Goal: Task Accomplishment & Management: Use online tool/utility

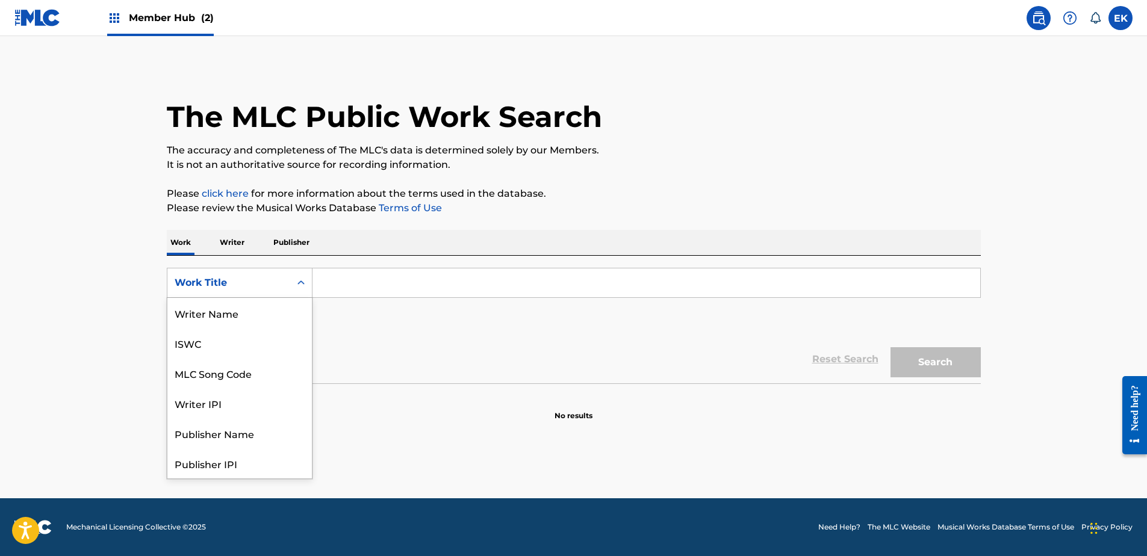
click at [279, 282] on div "Work Title" at bounding box center [229, 283] width 108 height 14
click at [1114, 11] on label at bounding box center [1120, 18] width 24 height 24
click at [1120, 18] on input "EK [PERSON_NAME] [PERSON_NAME][EMAIL_ADDRESS][PERSON_NAME][DOMAIN_NAME] Notific…" at bounding box center [1120, 18] width 0 height 0
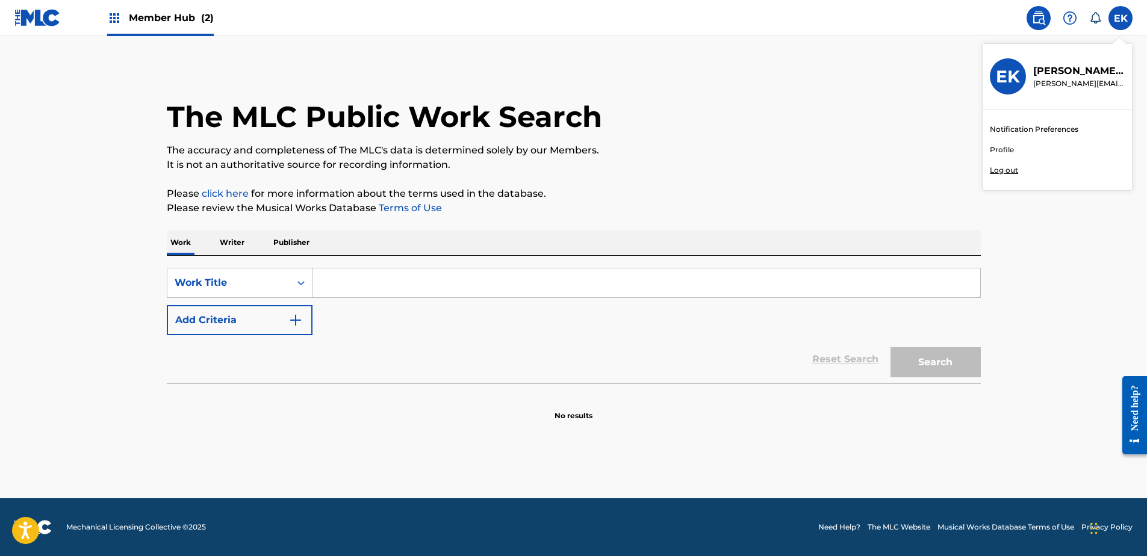
click at [857, 88] on div "The MLC Public Work Search" at bounding box center [574, 110] width 814 height 88
click at [172, 13] on span "Member Hub (2)" at bounding box center [171, 18] width 85 height 14
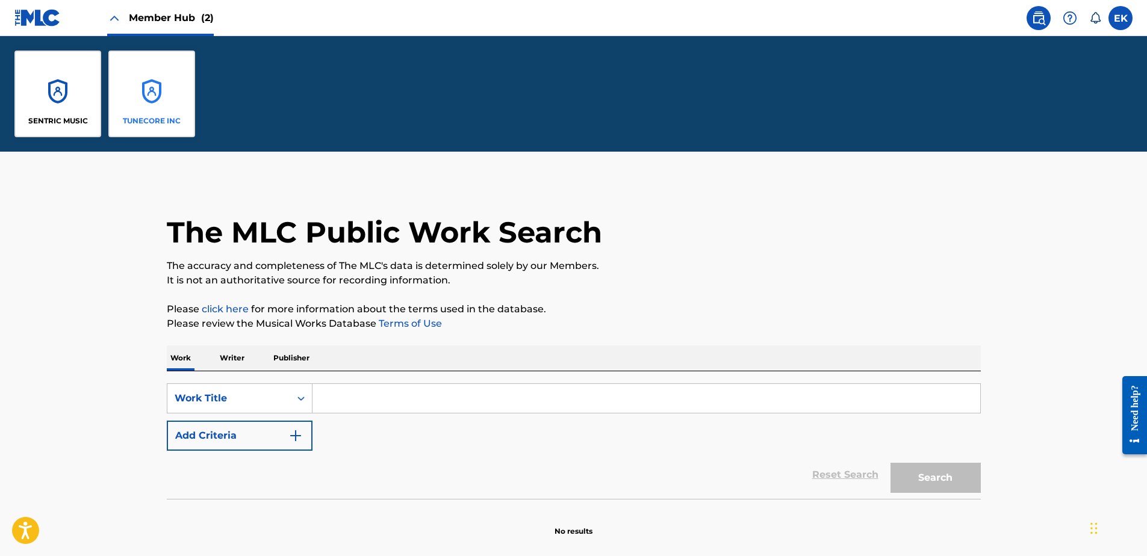
click at [166, 101] on div "TUNECORE INC" at bounding box center [151, 94] width 87 height 87
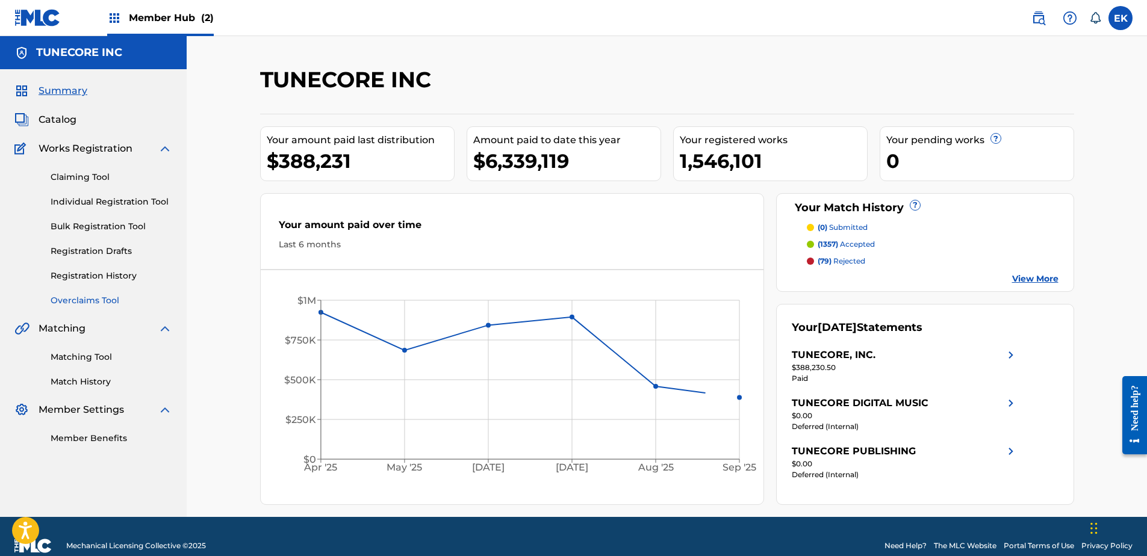
click at [88, 301] on link "Overclaims Tool" at bounding box center [112, 300] width 122 height 13
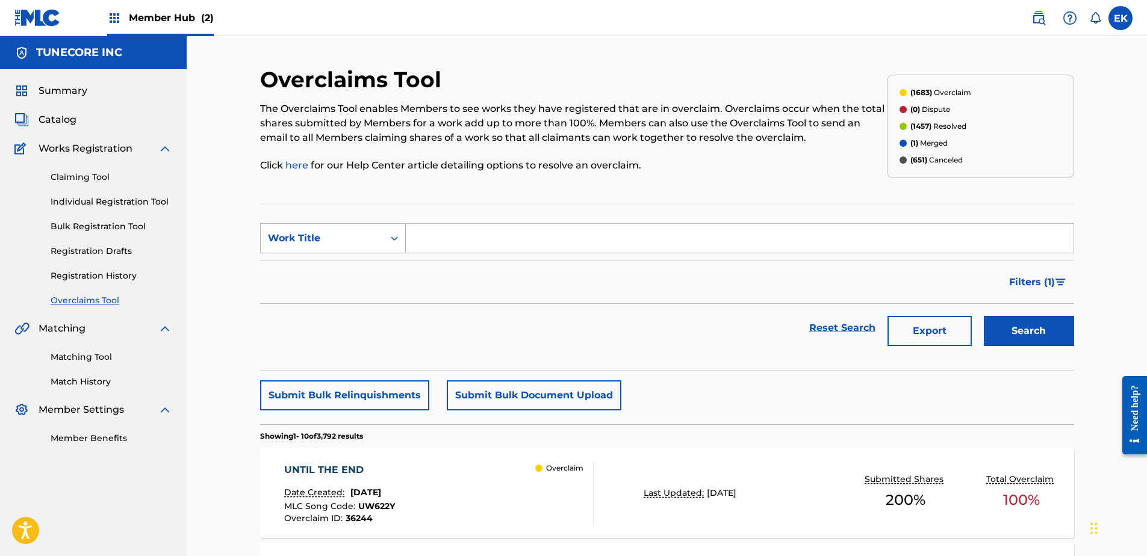
click at [360, 248] on div "Work Title" at bounding box center [322, 238] width 123 height 23
click at [363, 273] on div "MLC Song Code" at bounding box center [333, 268] width 144 height 30
click at [433, 235] on input "Search Form" at bounding box center [740, 238] width 668 height 29
paste input "UW622Y"
type input "UW622Y"
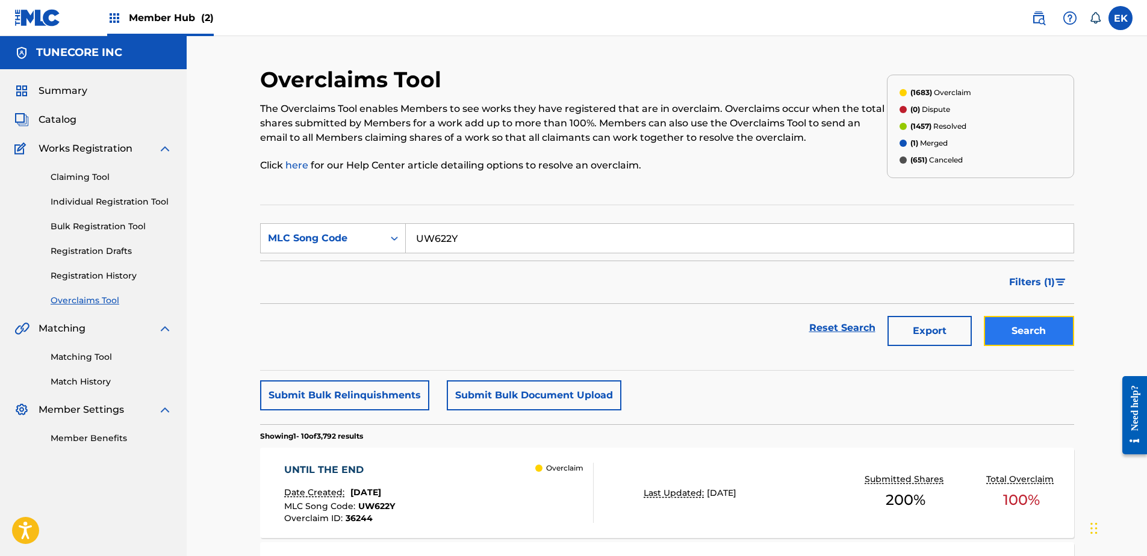
click at [1017, 329] on button "Search" at bounding box center [1029, 331] width 90 height 30
click at [494, 489] on div "UNTIL THE END Date Created: [DATE] MLC Song Code : UW622Y Overclaim ID : 36244 …" at bounding box center [438, 493] width 309 height 60
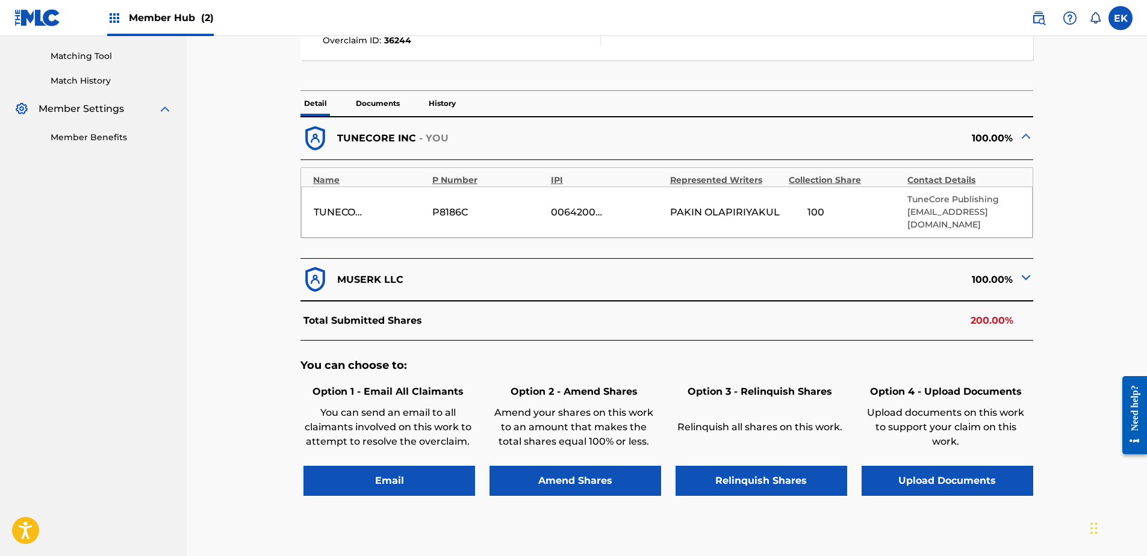
click at [386, 107] on p "Documents" at bounding box center [377, 103] width 51 height 25
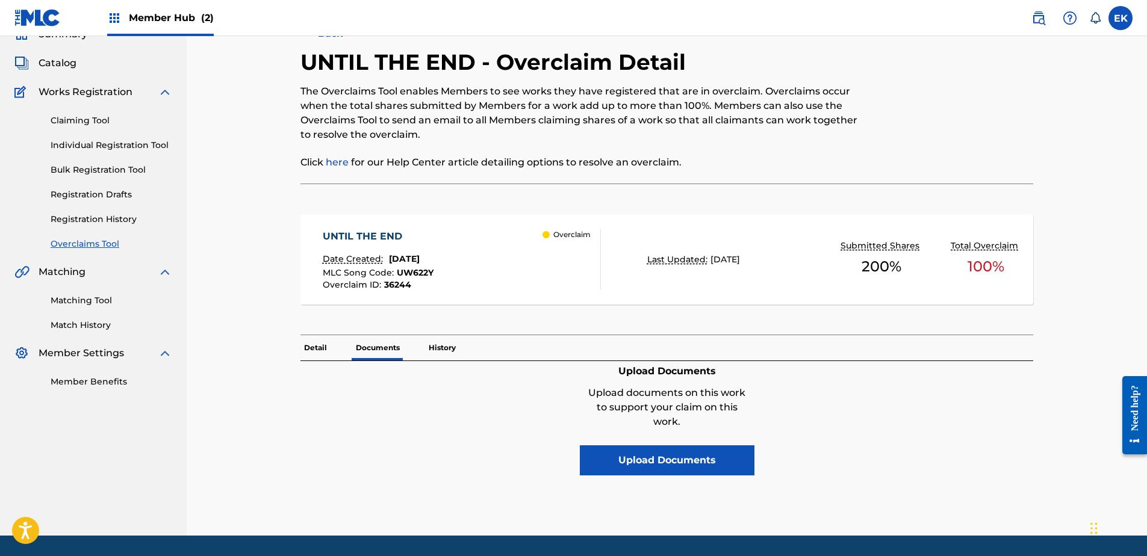
scroll to position [94, 0]
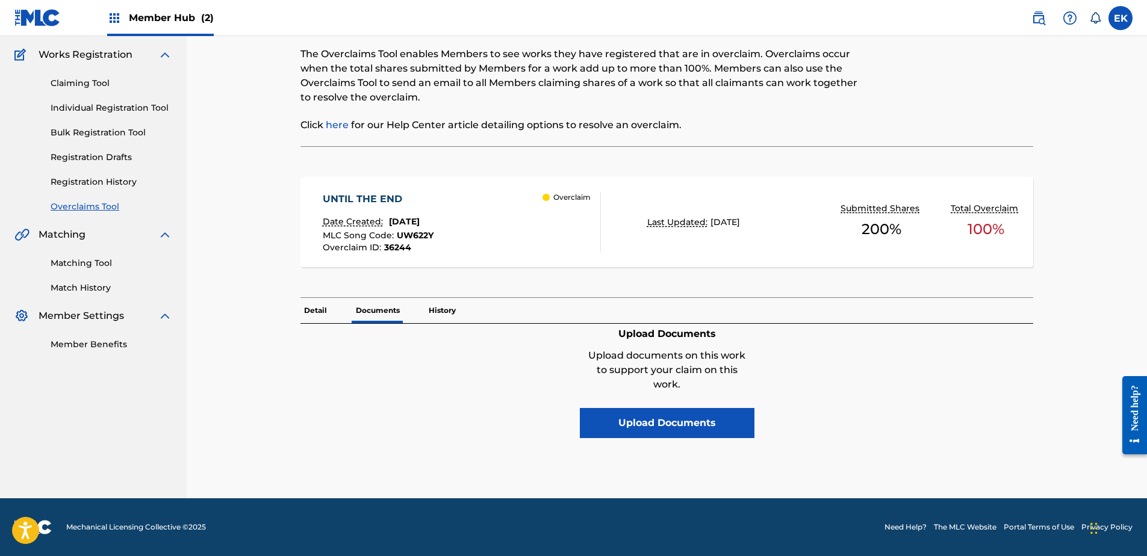
click at [317, 309] on p "Detail" at bounding box center [315, 310] width 30 height 25
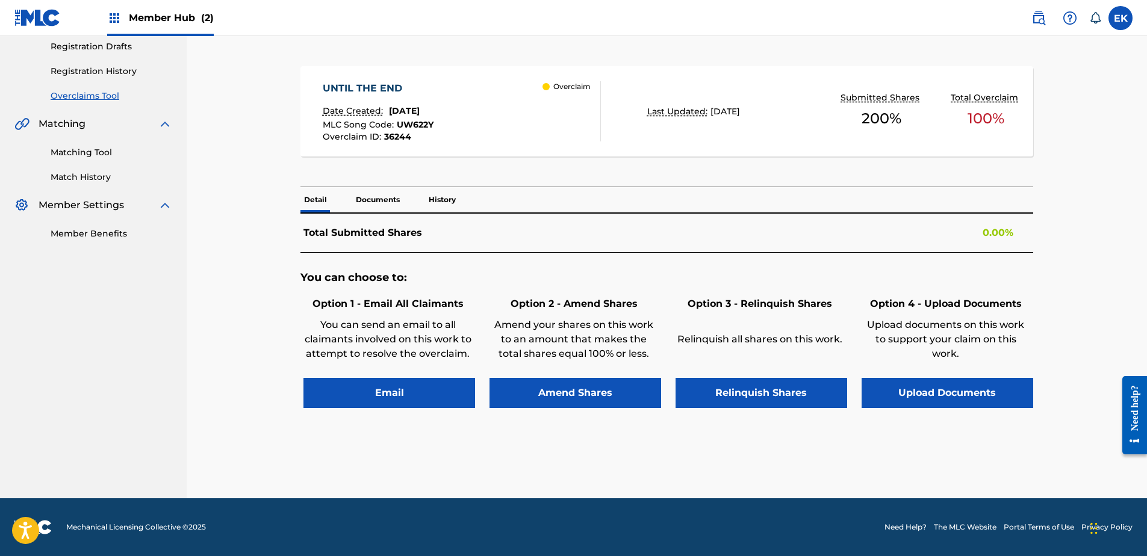
scroll to position [301, 0]
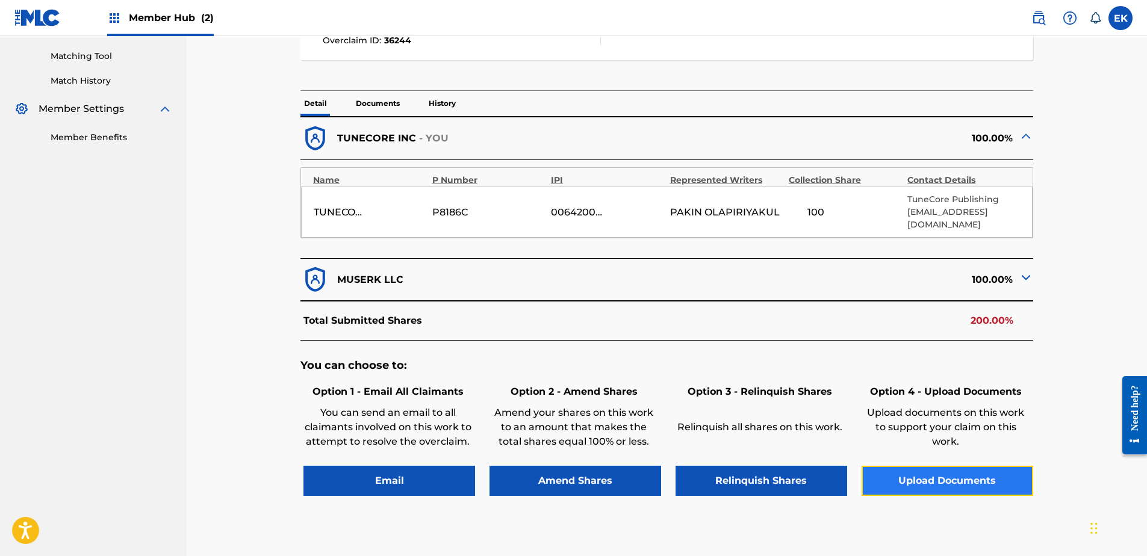
click at [943, 475] on button "Upload Documents" at bounding box center [948, 481] width 172 height 30
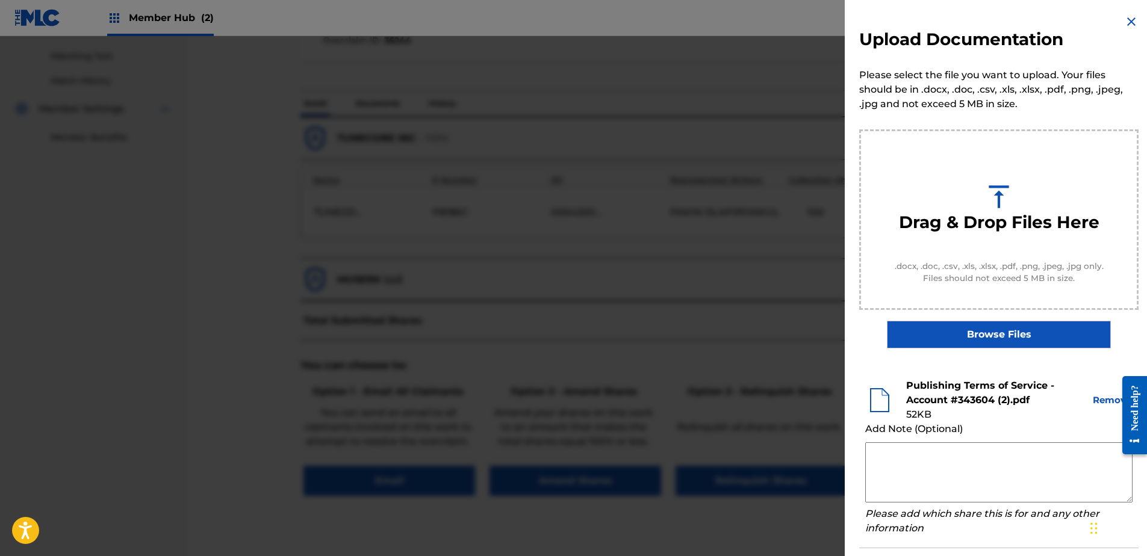
click at [895, 462] on textarea at bounding box center [998, 473] width 267 height 60
paste textarea "By clicking to agree to the terms of the agreement ACCOUNT NAME is declaring th…"
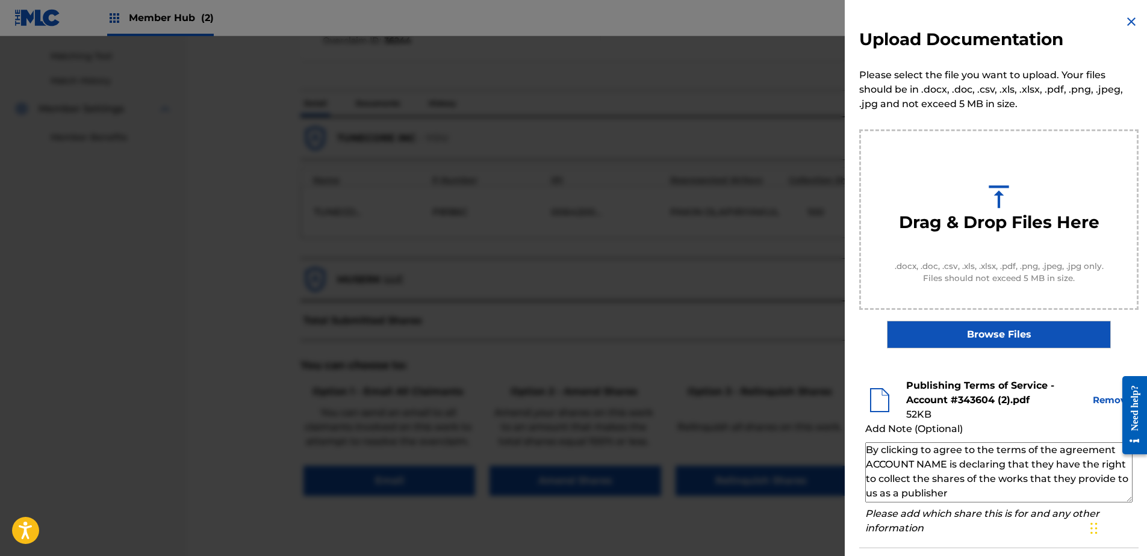
drag, startPoint x: 945, startPoint y: 465, endPoint x: 864, endPoint y: 464, distance: 81.3
click at [864, 464] on li "Publishing Terms of Service - Account #343604 (2).pdf 52 KB Remove Add Note (Op…" at bounding box center [998, 458] width 279 height 182
paste textarea "MR. NANCHAKORN PHANARITHNAWIN"
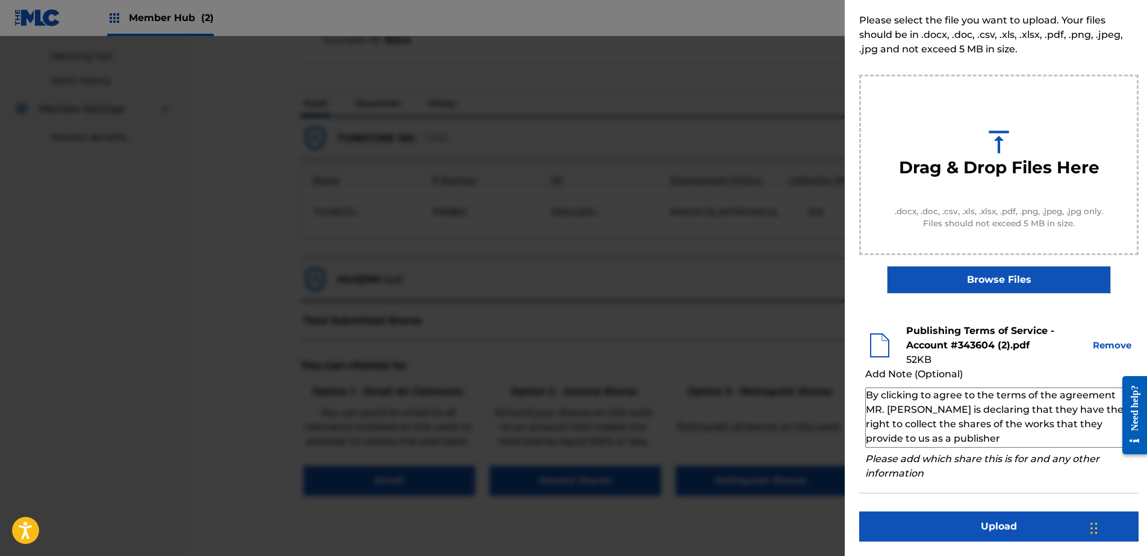
type textarea "By clicking to agree to the terms of the agreement MR. [PERSON_NAME] is declari…"
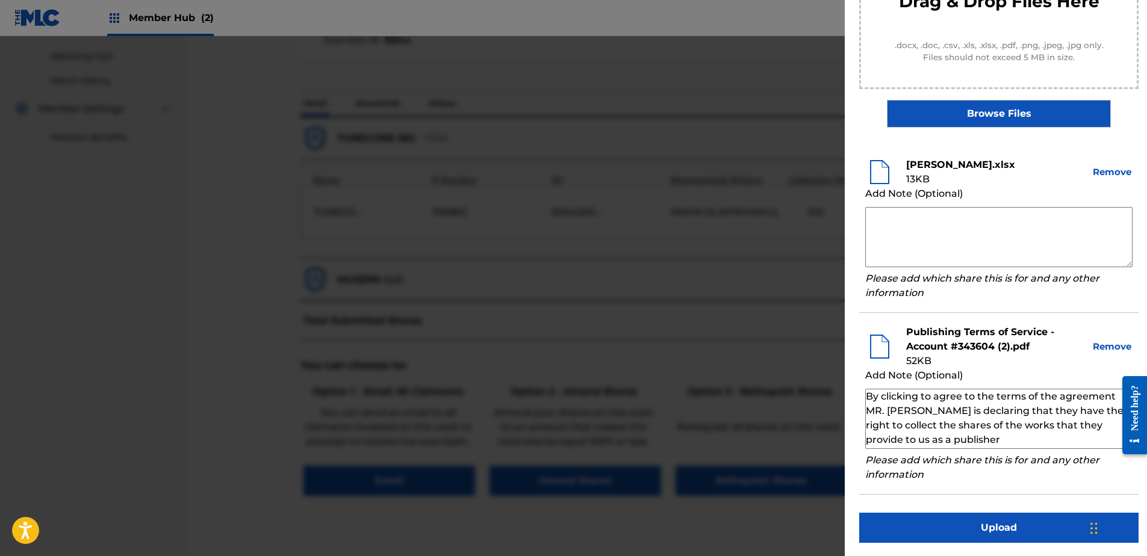
scroll to position [222, 0]
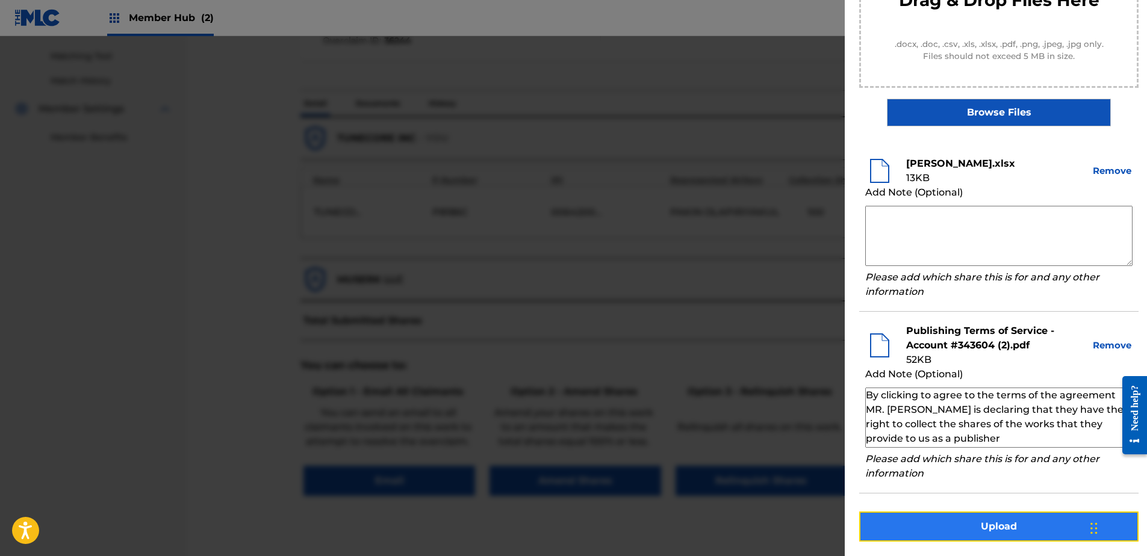
click at [973, 534] on button "Upload" at bounding box center [998, 527] width 279 height 30
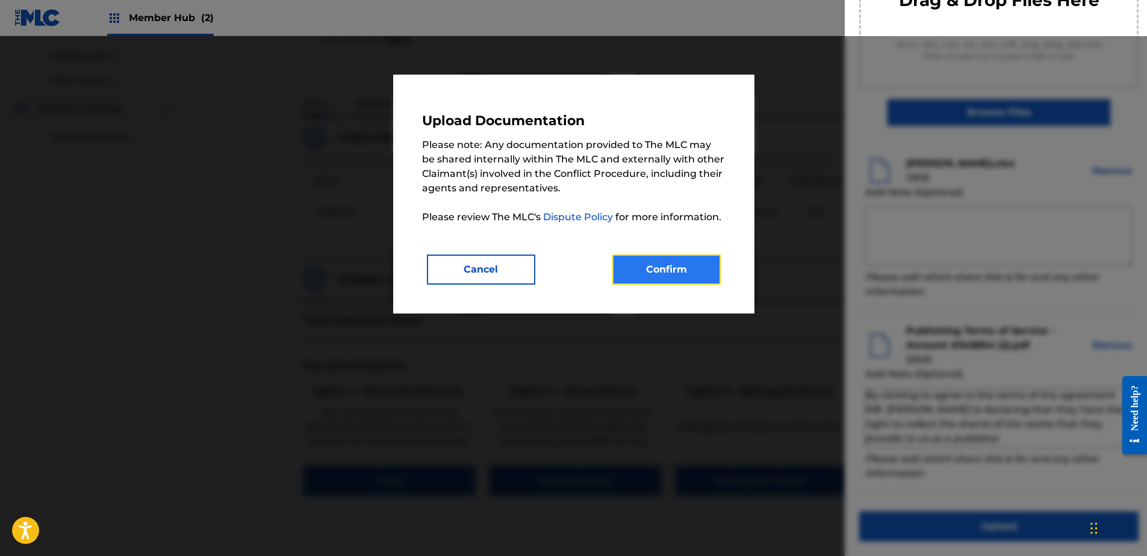
click at [659, 271] on button "Confirm" at bounding box center [666, 270] width 108 height 30
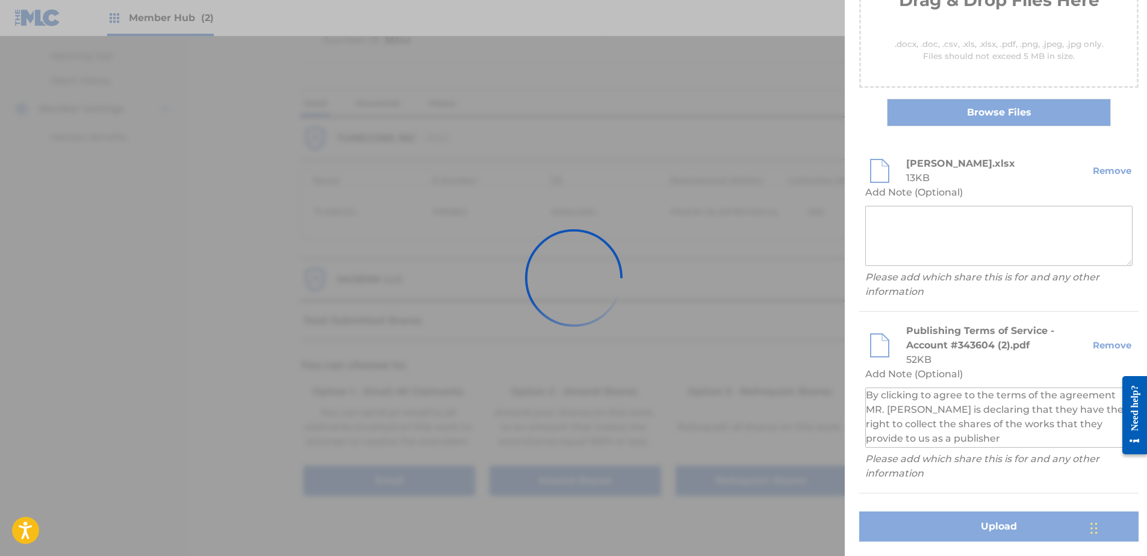
scroll to position [27, 0]
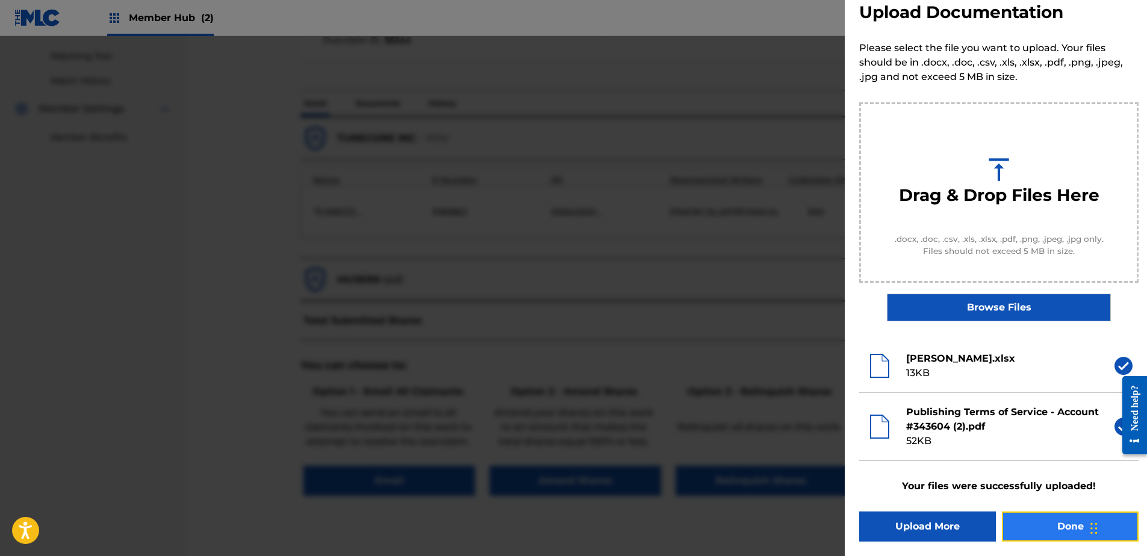
click at [1025, 525] on button "Done" at bounding box center [1070, 527] width 137 height 30
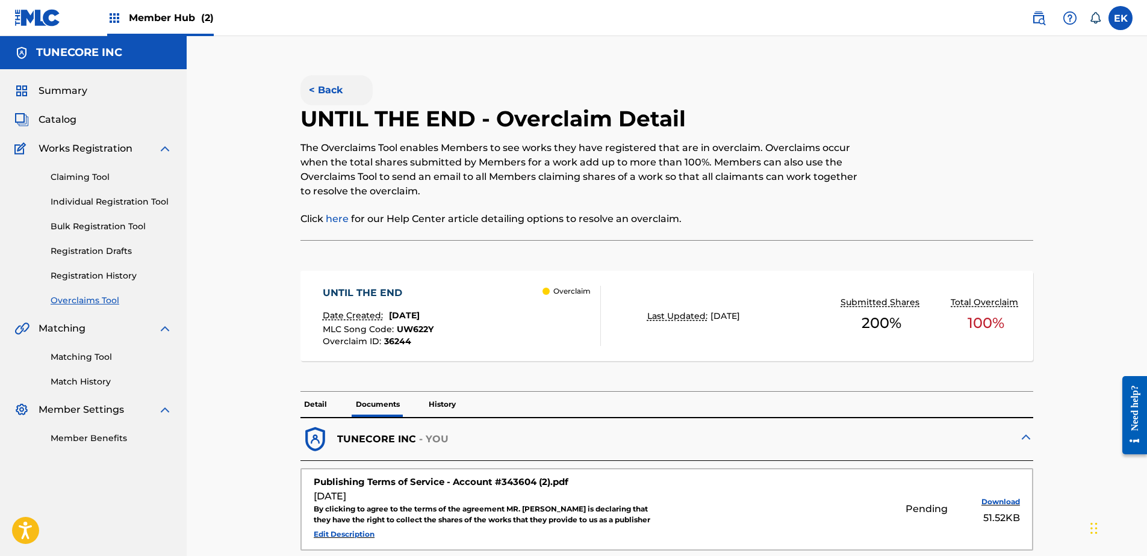
click at [333, 104] on button "< Back" at bounding box center [336, 90] width 72 height 30
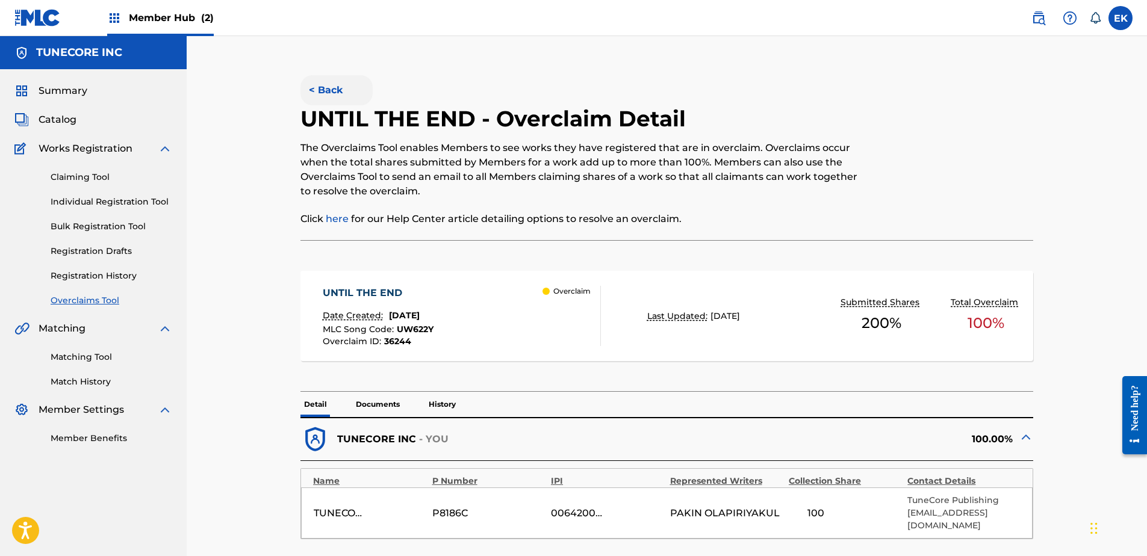
click at [334, 93] on button "< Back" at bounding box center [336, 90] width 72 height 30
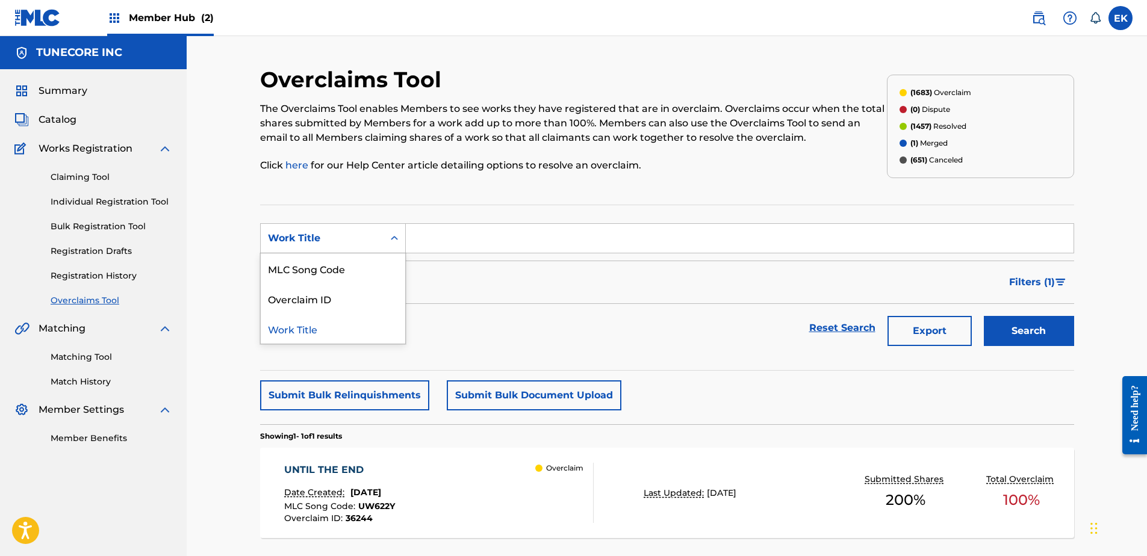
click at [382, 241] on div "Work Title" at bounding box center [322, 238] width 123 height 23
click at [441, 505] on div "UNTIL THE END Date Created: [DATE] MLC Song Code : UW622Y Overclaim ID : 36244 …" at bounding box center [438, 493] width 309 height 60
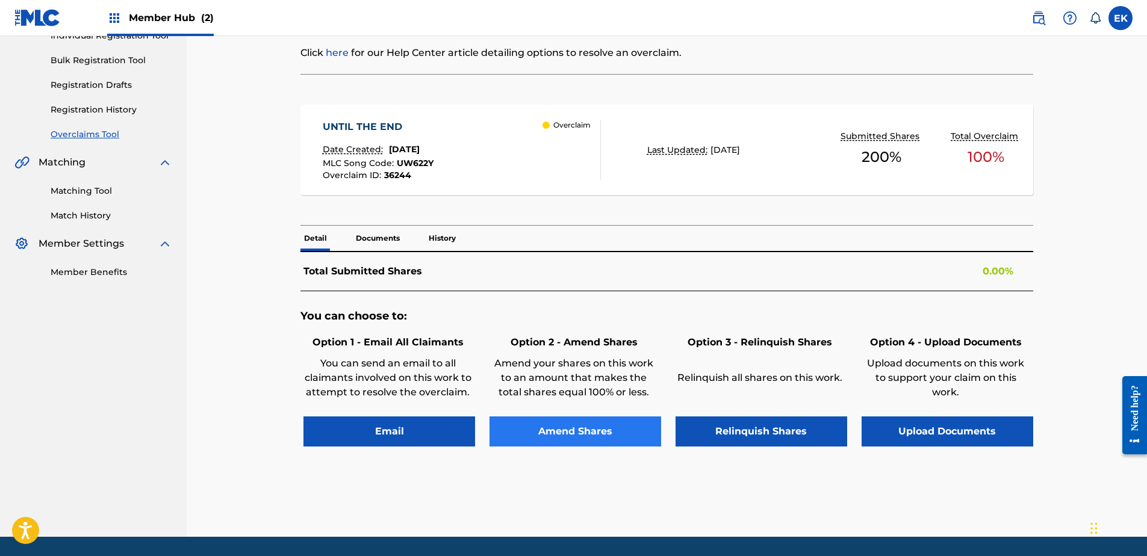
scroll to position [181, 0]
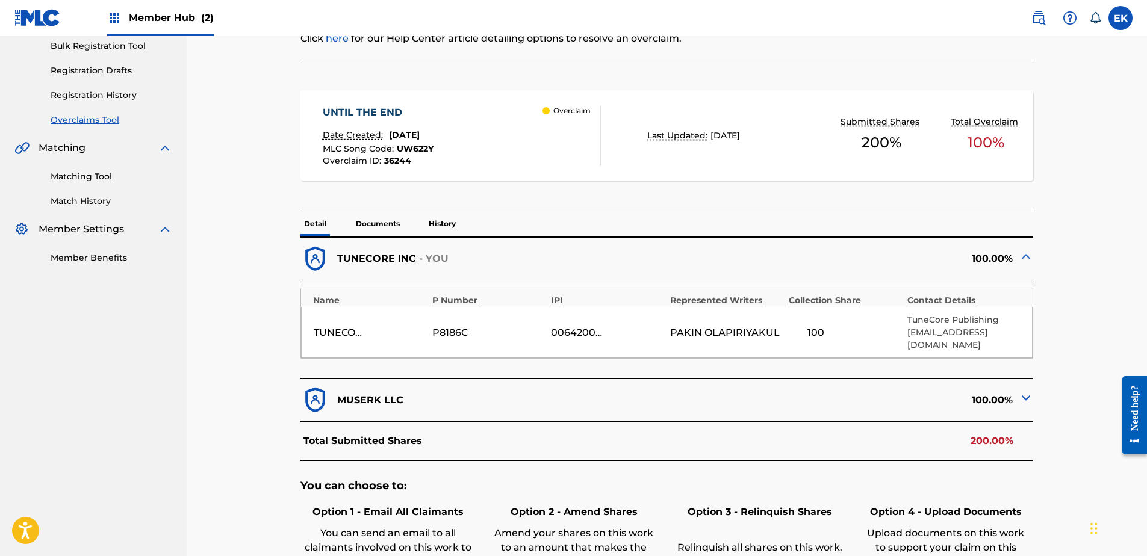
click at [378, 221] on p "Documents" at bounding box center [377, 223] width 51 height 25
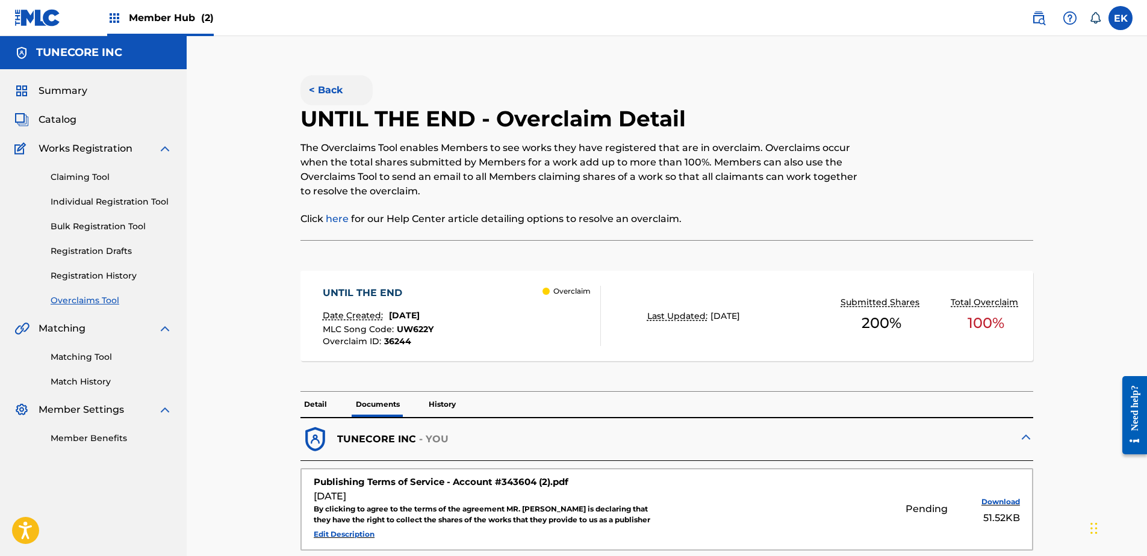
click at [330, 78] on button "< Back" at bounding box center [336, 90] width 72 height 30
